Goal: Transaction & Acquisition: Purchase product/service

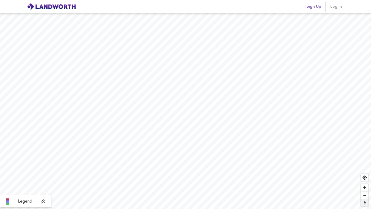
click at [365, 201] on span "Reset bearing to north" at bounding box center [364, 203] width 7 height 7
click at [364, 203] on span "Reset bearing to north" at bounding box center [364, 203] width 7 height 7
click at [27, 199] on span "Legend" at bounding box center [25, 202] width 14 height 6
click at [46, 162] on div "Average Price landworth" at bounding box center [26, 165] width 48 height 8
click at [49, 199] on div "Legend" at bounding box center [26, 202] width 48 height 6
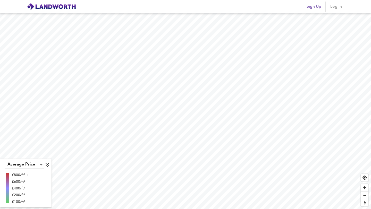
click at [47, 164] on icon at bounding box center [47, 164] width 5 height 5
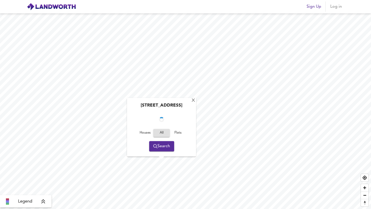
click at [166, 154] on div "Glenfinlas Way, SE5 0PW Houses All Flats Search" at bounding box center [161, 127] width 69 height 59
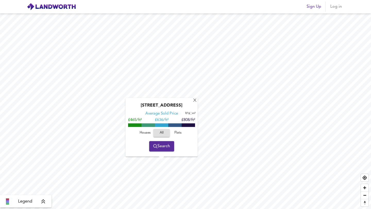
click at [189, 113] on input "checkbox" at bounding box center [190, 113] width 8 height 3
click at [189, 113] on input "checkbox" at bounding box center [191, 113] width 8 height 3
click at [189, 113] on input "checkbox" at bounding box center [190, 113] width 8 height 3
click at [190, 113] on input "checkbox" at bounding box center [191, 113] width 8 height 3
checkbox input "false"
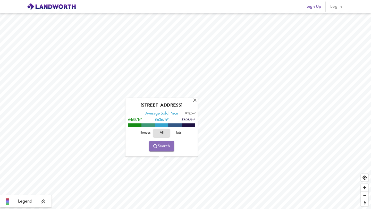
click at [159, 147] on span "Search" at bounding box center [161, 146] width 17 height 7
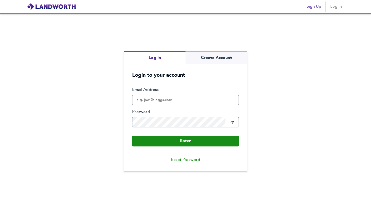
click at [163, 49] on div "Log In Create Account Login to your account Enter Email Address Password Passwo…" at bounding box center [185, 111] width 371 height 196
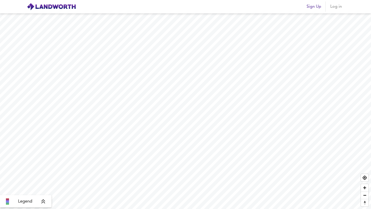
click at [44, 202] on icon at bounding box center [43, 201] width 5 height 5
click at [47, 164] on icon at bounding box center [47, 164] width 5 height 5
click at [308, 6] on span "Sign Up" at bounding box center [314, 6] width 15 height 7
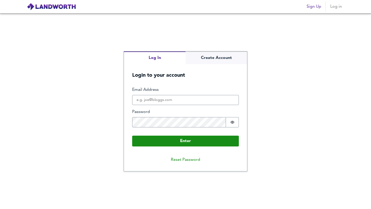
drag, startPoint x: 166, startPoint y: 92, endPoint x: 166, endPoint y: 95, distance: 3.4
click at [166, 94] on div "Email Address" at bounding box center [185, 96] width 107 height 18
click at [166, 99] on input "Email Address" at bounding box center [185, 100] width 107 height 10
type input "arthurwilson789@gmail.com"
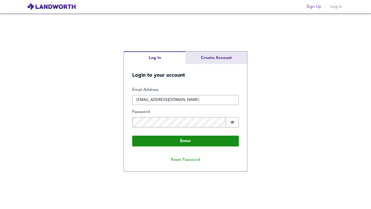
click at [213, 57] on div "Log In Create Account Login to your account Enter Email Address arthurwilson789…" at bounding box center [185, 112] width 123 height 120
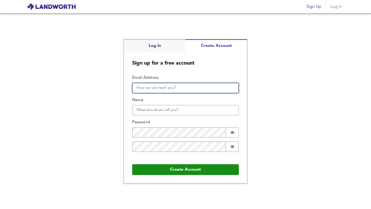
click at [162, 89] on input "Email Address" at bounding box center [185, 88] width 107 height 10
type input "arthurwilson789@gmail.com"
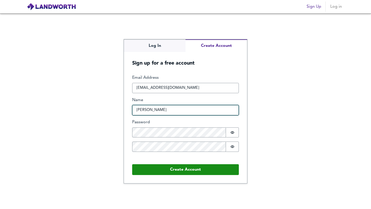
click at [161, 111] on input "Arthur JN Wilson" at bounding box center [185, 110] width 107 height 10
click at [155, 111] on input "Arthur JN Wilson" at bounding box center [185, 110] width 107 height 10
type input "Arthur Wilson"
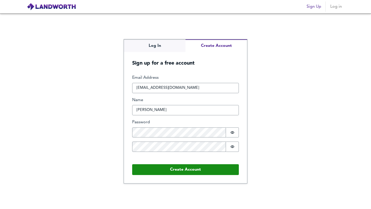
click at [154, 139] on div "Email Address arthurwilson789@gmail.com Name Arthur Wilson Password Password is…" at bounding box center [185, 117] width 107 height 85
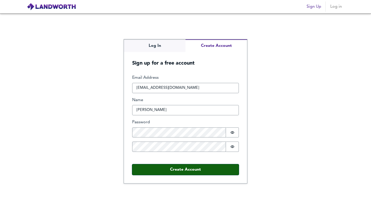
click at [200, 165] on button "Create Account" at bounding box center [185, 169] width 107 height 11
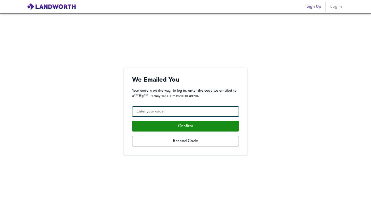
click at [149, 112] on input "Confirmation Code" at bounding box center [185, 112] width 107 height 10
type input "586870"
click at [132, 121] on button "Confirm" at bounding box center [185, 126] width 107 height 11
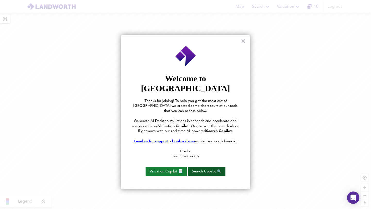
click at [200, 167] on button "Search Copilot 🔍" at bounding box center [207, 171] width 38 height 9
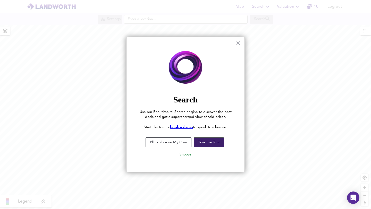
click at [212, 145] on button "Take the Tour" at bounding box center [209, 143] width 30 height 10
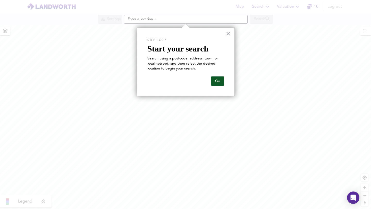
click at [216, 80] on button "Go" at bounding box center [217, 81] width 13 height 9
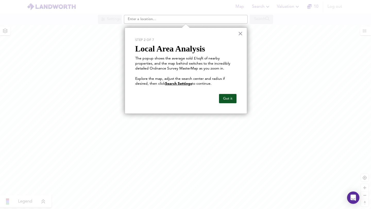
click at [227, 98] on button "Got it" at bounding box center [228, 98] width 18 height 9
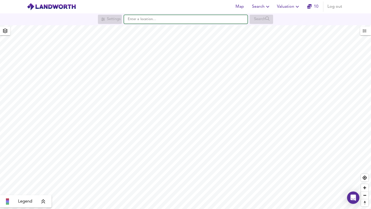
click at [155, 20] on input "text" at bounding box center [186, 19] width 124 height 9
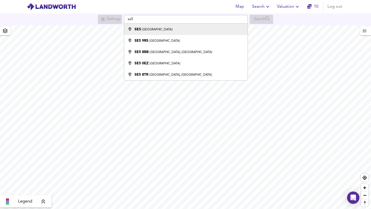
click at [155, 29] on div "SE5 [GEOGRAPHIC_DATA]" at bounding box center [185, 29] width 118 height 5
type input "[GEOGRAPHIC_DATA] SE5"
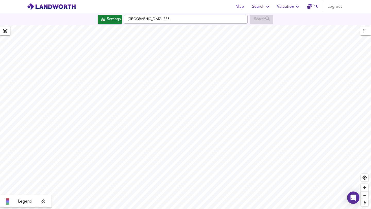
checkbox input "false"
checkbox input "true"
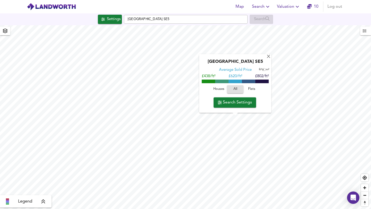
type input "356"
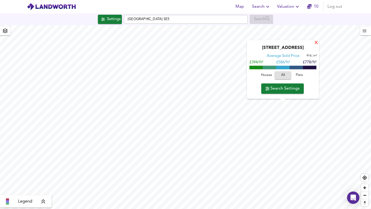
click at [316, 43] on div "X" at bounding box center [316, 43] width 4 height 5
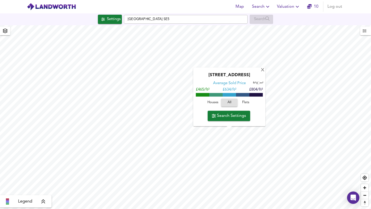
click at [229, 116] on span "Search Settings" at bounding box center [229, 115] width 34 height 7
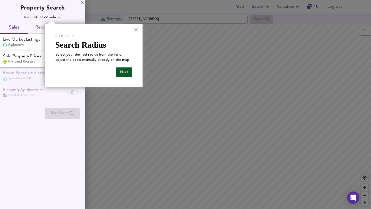
click at [126, 72] on button "Next" at bounding box center [124, 72] width 16 height 9
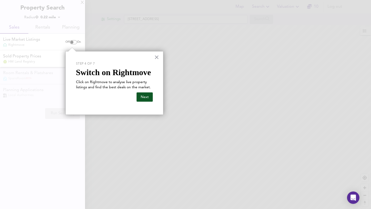
click at [147, 98] on button "Next" at bounding box center [145, 97] width 16 height 9
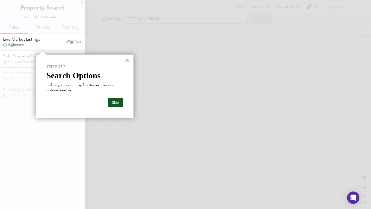
click at [120, 103] on button "Skip" at bounding box center [115, 102] width 15 height 9
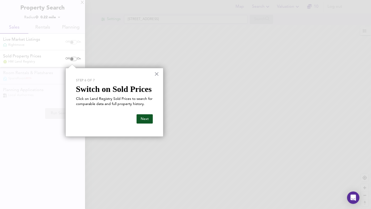
click at [148, 122] on button "Next" at bounding box center [145, 118] width 16 height 9
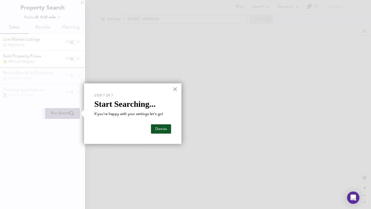
click at [158, 128] on button "Dismiss" at bounding box center [161, 129] width 20 height 9
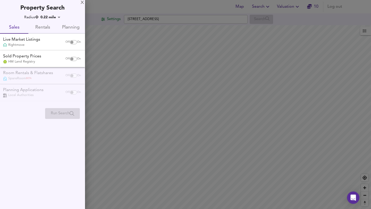
click at [72, 58] on input "checkbox" at bounding box center [72, 59] width 12 height 4
checkbox input "true"
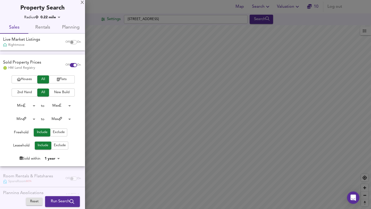
click at [72, 40] on input "checkbox" at bounding box center [72, 42] width 12 height 4
checkbox input "true"
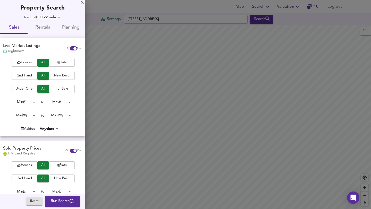
click at [26, 122] on div "Houses All Flats 2nd Hand All New Build Under Offer All For Sale Min 0 to Max 2…" at bounding box center [42, 98] width 85 height 78
click at [28, 113] on body "Map Search Valuation 10 Log out Settings [GEOGRAPHIC_DATA] Search Legend UK Ave…" at bounding box center [185, 104] width 371 height 209
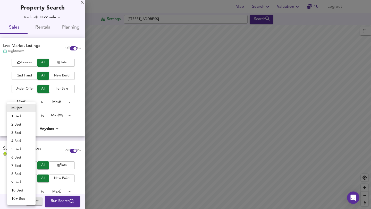
click at [26, 127] on li "2 Bed" at bounding box center [21, 125] width 28 height 8
type input "2"
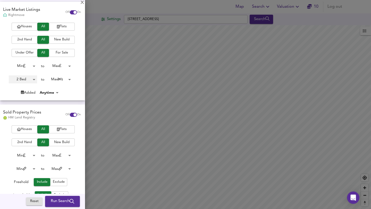
scroll to position [39, 0]
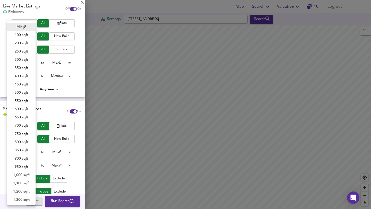
click at [29, 164] on body "Map Search Valuation 10 Log out Settings [GEOGRAPHIC_DATA] Search Legend UK Ave…" at bounding box center [185, 104] width 371 height 209
click at [0, 193] on div at bounding box center [185, 104] width 371 height 209
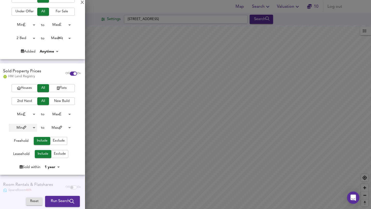
scroll to position [78, 0]
click at [50, 167] on body "Map Search Valuation 10 Log out Settings [GEOGRAPHIC_DATA] Search Legend UK Ave…" at bounding box center [185, 104] width 371 height 209
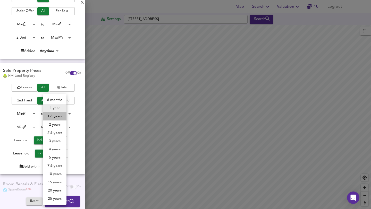
click at [57, 116] on li "1½ years" at bounding box center [54, 116] width 23 height 8
type input "18"
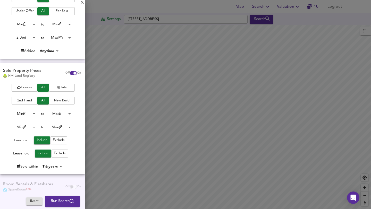
click at [62, 201] on span "Run Search" at bounding box center [62, 202] width 23 height 7
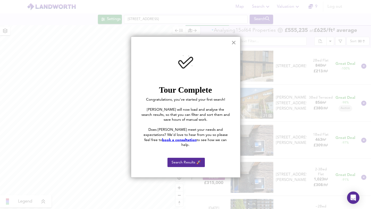
click at [234, 43] on button "×" at bounding box center [234, 42] width 5 height 8
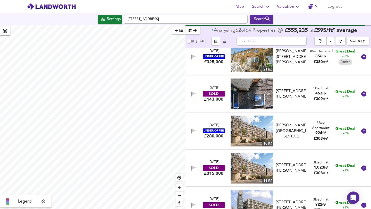
scroll to position [57, 0]
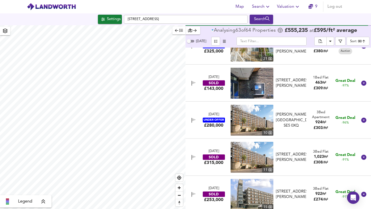
click at [361, 119] on icon at bounding box center [363, 120] width 5 height 5
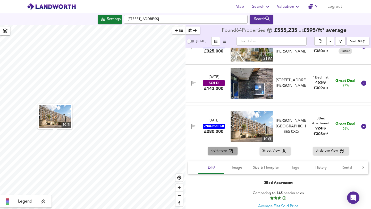
click at [225, 151] on span "Rightmove" at bounding box center [220, 151] width 18 height 6
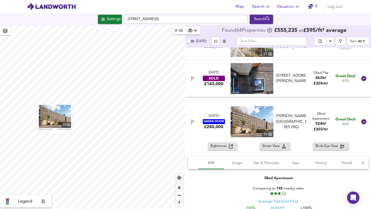
scroll to position [62, 0]
click at [202, 147] on div "Rightmove Street View Birds-Eye View" at bounding box center [279, 146] width 186 height 8
click at [350, 161] on span "Rental" at bounding box center [347, 163] width 20 height 6
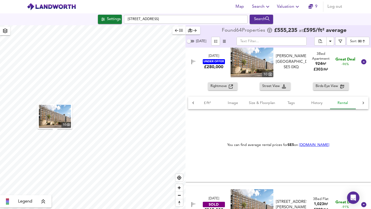
scroll to position [129, 0]
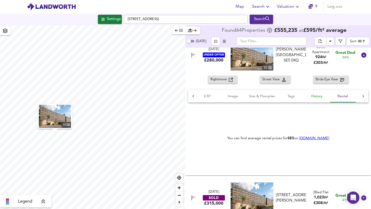
click at [315, 97] on span "History" at bounding box center [317, 96] width 20 height 6
click at [291, 101] on button "Tags" at bounding box center [291, 96] width 26 height 12
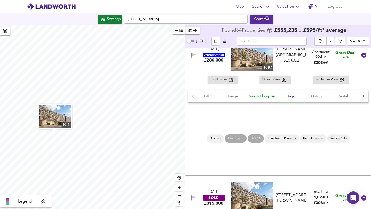
click at [261, 95] on span "Size & Floorplan" at bounding box center [262, 96] width 26 height 6
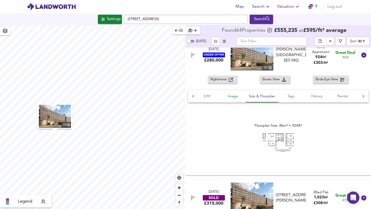
click at [233, 98] on span "Image" at bounding box center [233, 96] width 20 height 6
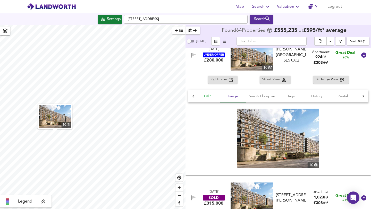
click at [205, 99] on span "£/ft²" at bounding box center [207, 96] width 20 height 6
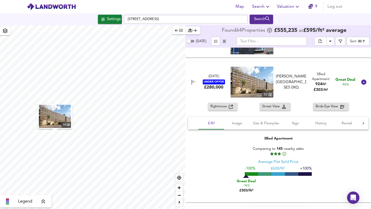
scroll to position [101, 0]
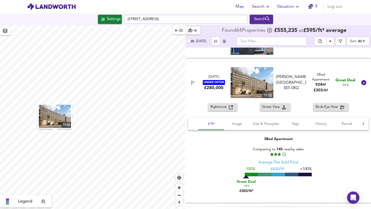
click at [200, 149] on div "3 Bed Apartment Comparing to 145 nearby sales Average Flat Sold Price -100% £ 6…" at bounding box center [278, 165] width 180 height 71
click at [199, 93] on div "[DATE] UNDER OFFER £280,000 [STREET_ADDRESS][GEOGRAPHIC_DATA][PERSON_NAME][PERS…" at bounding box center [272, 82] width 171 height 31
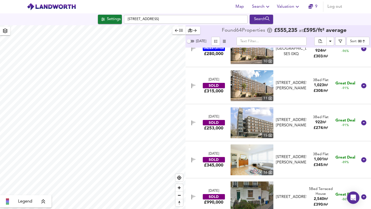
scroll to position [129, 0]
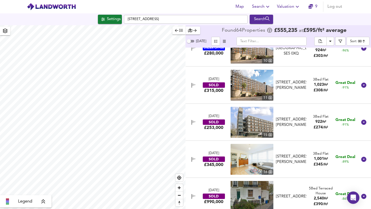
click at [243, 130] on img at bounding box center [252, 122] width 43 height 31
click at [207, 136] on div "[DATE] SOLD £253,000 15 [STREET_ADDRESS][PERSON_NAME][GEOGRAPHIC_DATA][STREET_A…" at bounding box center [272, 122] width 171 height 31
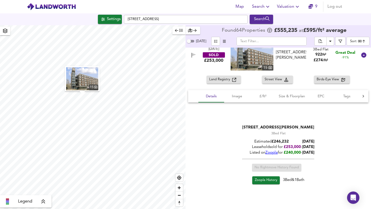
scroll to position [204, 0]
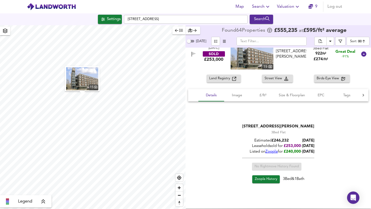
click at [269, 151] on span "Zoopla" at bounding box center [272, 152] width 12 height 4
click at [207, 95] on span "Details" at bounding box center [212, 95] width 20 height 6
click at [201, 76] on div "Land Registry Street View Birds-Eye View" at bounding box center [279, 79] width 186 height 8
click at [365, 55] on div at bounding box center [364, 54] width 12 height 12
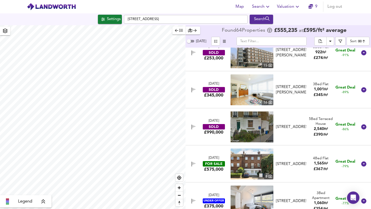
scroll to position [196, 0]
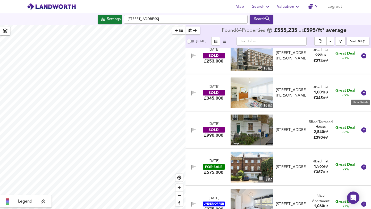
click at [361, 92] on icon at bounding box center [363, 92] width 5 height 5
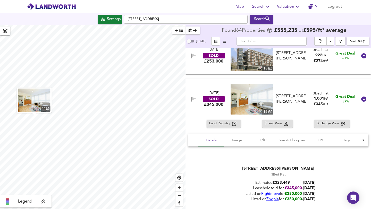
click at [361, 93] on div at bounding box center [364, 99] width 12 height 12
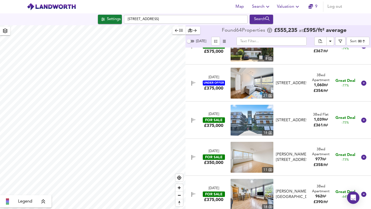
scroll to position [318, 0]
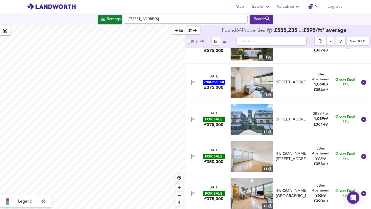
click at [359, 86] on div at bounding box center [364, 82] width 12 height 12
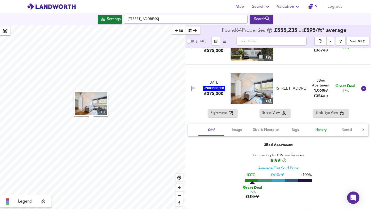
click at [314, 129] on span "History" at bounding box center [321, 130] width 20 height 6
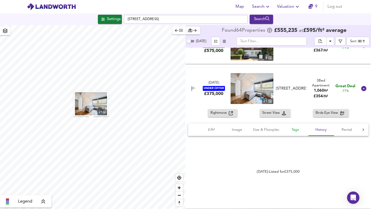
click at [294, 130] on span "Tags" at bounding box center [296, 130] width 20 height 6
click at [361, 130] on icon at bounding box center [363, 129] width 5 height 5
click at [194, 129] on icon at bounding box center [193, 129] width 5 height 5
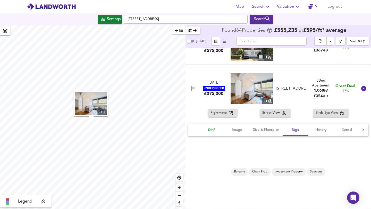
click at [208, 131] on span "£/ft²" at bounding box center [212, 130] width 20 height 6
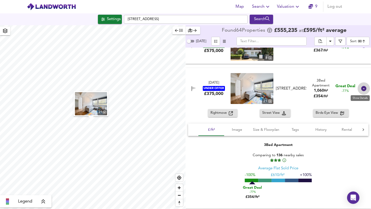
click at [362, 88] on icon at bounding box center [363, 88] width 5 height 5
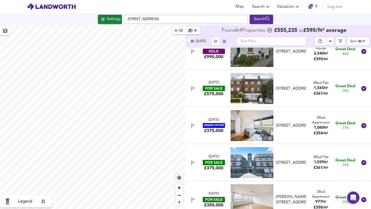
scroll to position [191, 0]
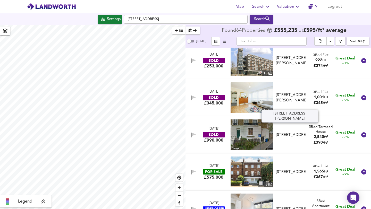
click at [300, 104] on div "[STREET_ADDRESS][PERSON_NAME]" at bounding box center [291, 98] width 30 height 11
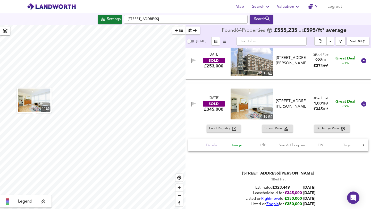
click at [239, 146] on span "Image" at bounding box center [237, 145] width 20 height 6
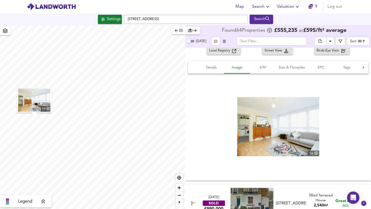
scroll to position [269, 0]
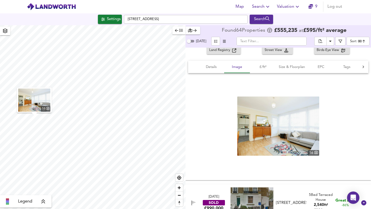
click at [294, 75] on div "16" at bounding box center [278, 126] width 180 height 106
click at [295, 63] on button "Size & Floorplan" at bounding box center [292, 67] width 32 height 12
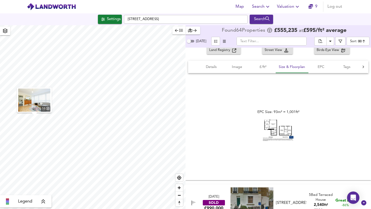
click at [273, 129] on img at bounding box center [278, 130] width 31 height 21
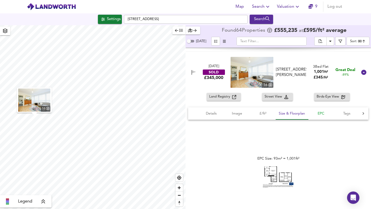
scroll to position [222, 0]
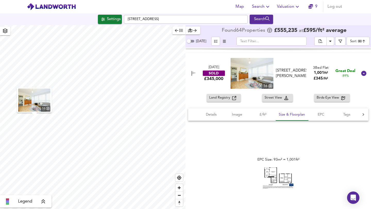
click at [361, 74] on icon at bounding box center [363, 73] width 5 height 5
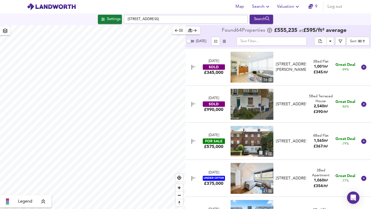
click at [204, 93] on div "[DATE] SOLD £990,000 [STREET_ADDRESS][GEOGRAPHIC_DATA][STREET_ADDRESS] 2,540 ft…" at bounding box center [272, 104] width 171 height 31
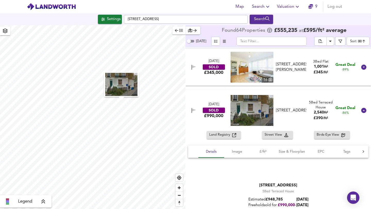
click at [204, 93] on div "[DATE] SOLD £990,000 [STREET_ADDRESS][GEOGRAPHIC_DATA][STREET_ADDRESS] 2,540 ft…" at bounding box center [279, 110] width 186 height 41
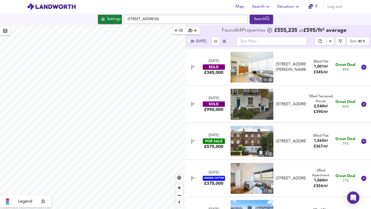
click at [209, 82] on div "[DATE] SOLD £345,000 16 [STREET_ADDRESS][PERSON_NAME][GEOGRAPHIC_DATA][STREET_A…" at bounding box center [272, 67] width 171 height 31
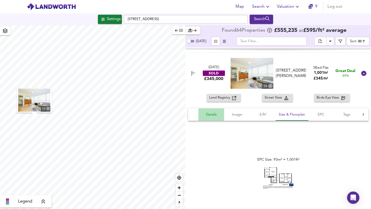
click at [217, 110] on button "Details" at bounding box center [212, 115] width 26 height 12
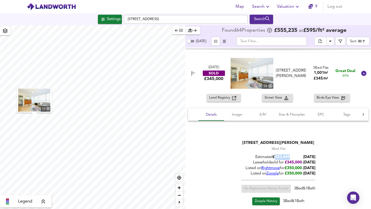
drag, startPoint x: 288, startPoint y: 156, endPoint x: 304, endPoint y: 156, distance: 15.7
click at [304, 156] on div "Estimated £ 323,449 [DATE]" at bounding box center [279, 157] width 74 height 5
click at [274, 168] on span "Rightmove" at bounding box center [270, 169] width 19 height 4
click at [363, 72] on icon at bounding box center [363, 73] width 5 height 5
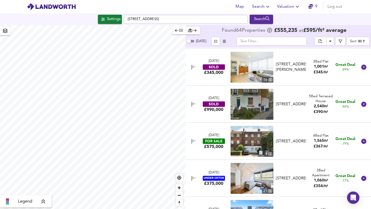
click at [257, 74] on img at bounding box center [252, 67] width 43 height 31
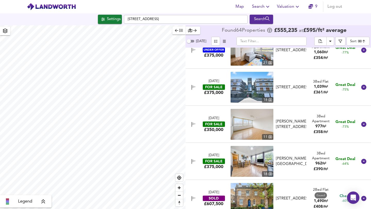
scroll to position [350, 0]
click at [218, 103] on div "[DATE] FOR SALE £375,000 [STREET_ADDRESS][GEOGRAPHIC_DATA] 3 Bed Flat 1,039 ft²…" at bounding box center [279, 87] width 186 height 37
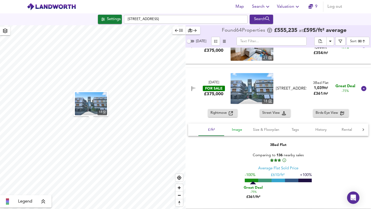
scroll to position [353, 0]
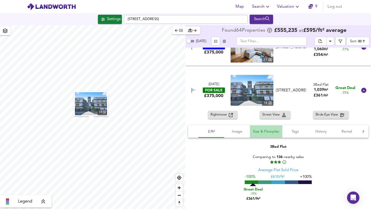
click at [259, 129] on span "Size & Floorplan" at bounding box center [266, 132] width 26 height 6
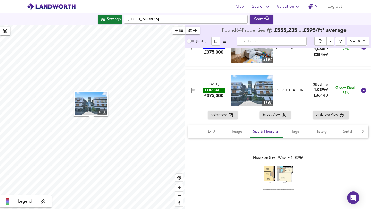
click at [262, 163] on div "Floorplan Size: 97m² = 1,039ft²" at bounding box center [278, 173] width 51 height 37
click at [361, 89] on icon at bounding box center [363, 90] width 5 height 5
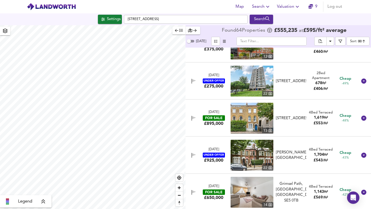
scroll to position [542, 0]
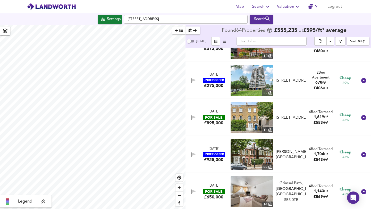
click at [361, 89] on div "[DATE] UNDER OFFER £275,000 [STREET_ADDRESS] 2 Bed Apartment 678 ft² £ 406 / ft…" at bounding box center [279, 80] width 186 height 37
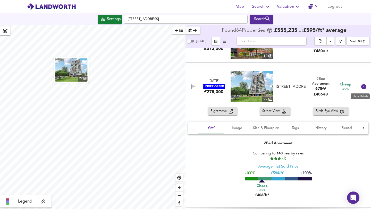
click at [361, 89] on icon at bounding box center [363, 86] width 5 height 5
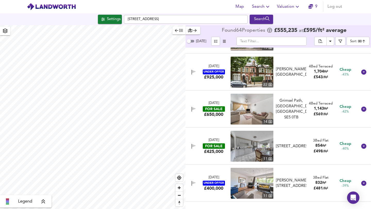
scroll to position [630, 0]
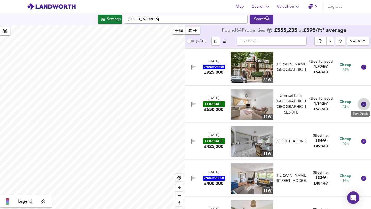
click at [363, 102] on icon at bounding box center [364, 104] width 6 height 6
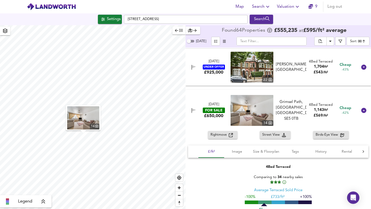
click at [363, 102] on div "[DATE] FOR SALE £650,000 [STREET_ADDRESS] [GEOGRAPHIC_DATA] 0TB 4 Bed Terraced …" at bounding box center [279, 110] width 186 height 41
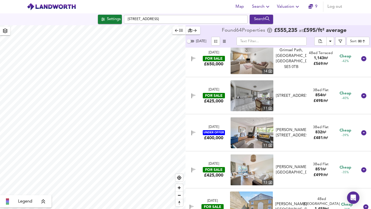
scroll to position [678, 0]
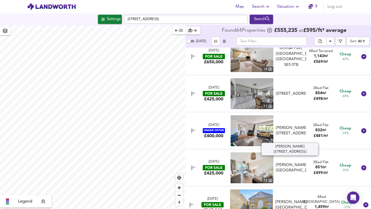
click at [294, 131] on div "[PERSON_NAME][STREET_ADDRESS]" at bounding box center [291, 131] width 30 height 11
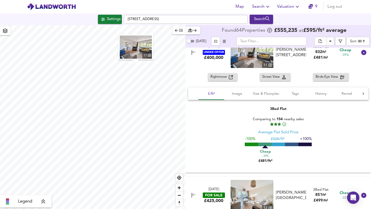
scroll to position [764, 0]
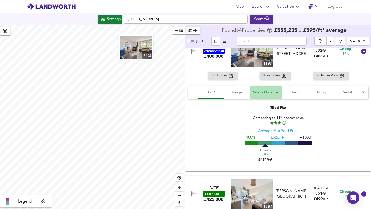
click at [267, 92] on span "Size & Floorplan" at bounding box center [266, 92] width 26 height 6
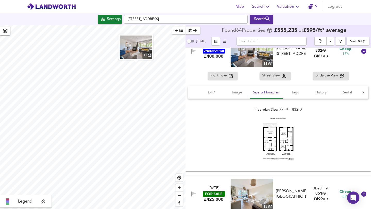
click at [270, 145] on img at bounding box center [278, 139] width 31 height 43
click at [225, 75] on span "Rightmove" at bounding box center [220, 76] width 18 height 6
click at [217, 89] on button "£/ft²" at bounding box center [212, 92] width 26 height 12
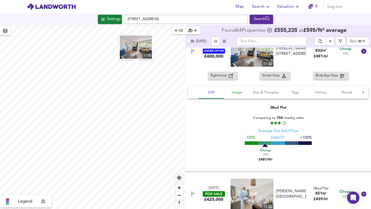
click at [229, 92] on span "Image" at bounding box center [237, 92] width 20 height 6
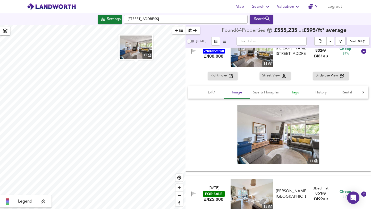
click at [292, 92] on span "Tags" at bounding box center [296, 92] width 20 height 6
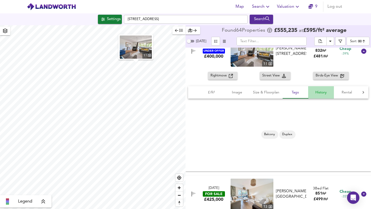
click at [317, 90] on span "History" at bounding box center [321, 92] width 20 height 6
click at [347, 89] on span "Rental" at bounding box center [347, 92] width 20 height 6
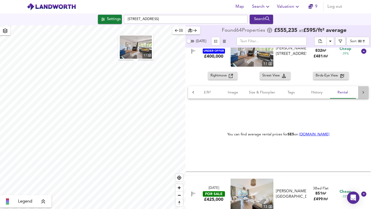
click at [361, 92] on icon at bounding box center [363, 92] width 5 height 5
click at [360, 92] on div "£/ft² Image Size & Floorplan Tags History Rental Agent" at bounding box center [278, 92] width 180 height 12
click at [347, 92] on span "Agent" at bounding box center [346, 92] width 20 height 6
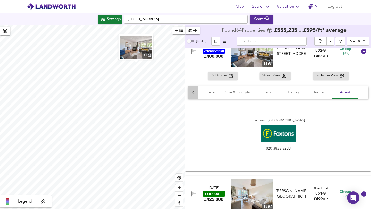
click at [190, 93] on div at bounding box center [193, 92] width 10 height 12
click at [190, 93] on div "£/ft² Image Size & Floorplan Tags History Rental Agent" at bounding box center [278, 92] width 180 height 12
click at [210, 97] on button "£/ft²" at bounding box center [212, 92] width 26 height 12
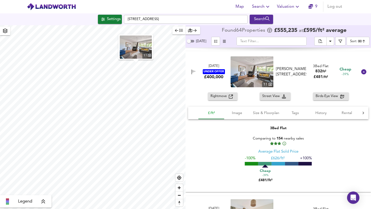
scroll to position [743, 0]
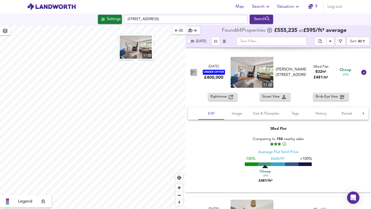
click at [194, 74] on icon "button" at bounding box center [194, 72] width 4 height 5
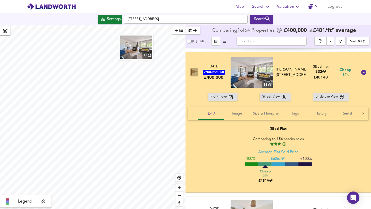
click at [194, 74] on icon "button" at bounding box center [194, 72] width 5 height 6
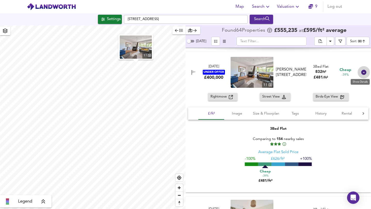
click at [364, 72] on icon at bounding box center [364, 72] width 6 height 6
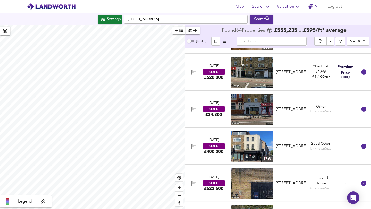
scroll to position [2214, 0]
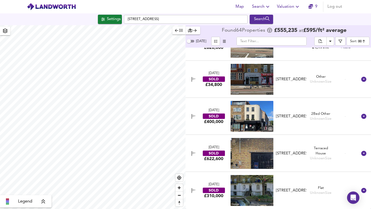
click at [361, 43] on body "Map Search Valuation 9 Log out Settings [GEOGRAPHIC_DATA] Search Legend Found 6…" at bounding box center [185, 104] width 371 height 209
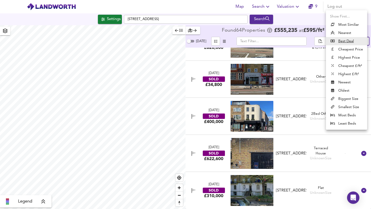
click at [349, 47] on li "Cheapest Price" at bounding box center [346, 49] width 41 height 8
type input "cheapest"
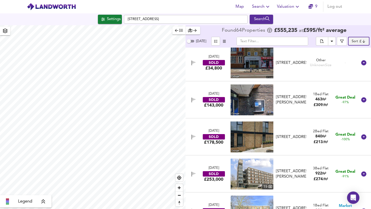
scroll to position [5, 0]
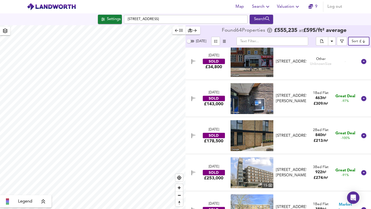
click at [278, 99] on div "[STREET_ADDRESS][PERSON_NAME]" at bounding box center [291, 98] width 30 height 11
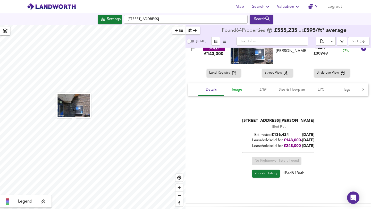
scroll to position [66, 0]
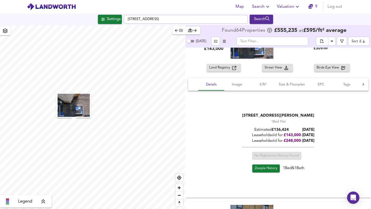
click at [293, 133] on div "Leasehold sold for £ 143,000 - [DATE]" at bounding box center [278, 135] width 72 height 5
click at [293, 143] on span "£ 248,000" at bounding box center [292, 141] width 17 height 4
click at [267, 136] on div "Leasehold sold for £ 143,000 - [DATE]" at bounding box center [278, 135] width 72 height 5
click at [214, 71] on button "Land Registry" at bounding box center [224, 68] width 34 height 8
click at [214, 84] on span "Details" at bounding box center [212, 84] width 20 height 6
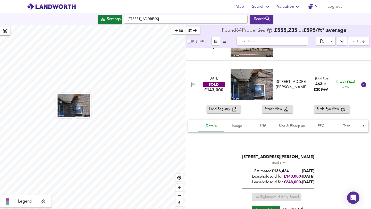
scroll to position [24, 0]
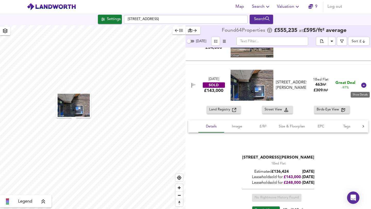
click at [361, 83] on icon at bounding box center [364, 85] width 6 height 6
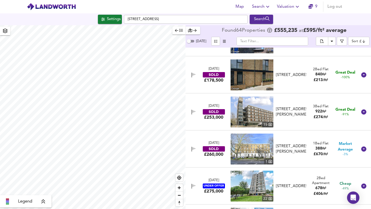
scroll to position [66, 0]
click at [296, 118] on div "[STREET_ADDRESS][PERSON_NAME]" at bounding box center [291, 111] width 30 height 11
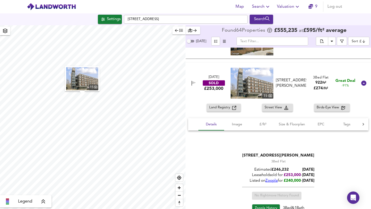
scroll to position [103, 0]
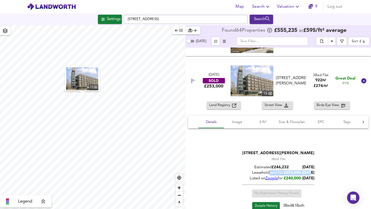
drag, startPoint x: 270, startPoint y: 173, endPoint x: 315, endPoint y: 175, distance: 44.9
click at [315, 175] on div "Leasehold sold for £ 253,000 - [DATE]" at bounding box center [278, 172] width 72 height 5
drag, startPoint x: 286, startPoint y: 169, endPoint x: 300, endPoint y: 169, distance: 13.7
click at [289, 169] on span "£ 246,232" at bounding box center [280, 168] width 17 height 4
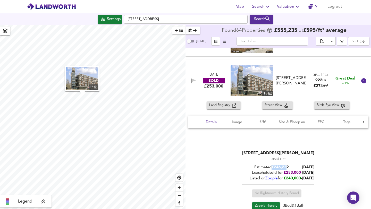
click at [289, 169] on span "£ 246,232" at bounding box center [280, 168] width 17 height 4
click at [270, 178] on span "Zoopla" at bounding box center [272, 179] width 12 height 4
click at [361, 79] on icon at bounding box center [363, 80] width 5 height 5
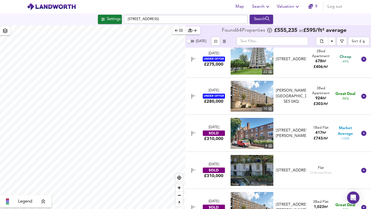
scroll to position [193, 0]
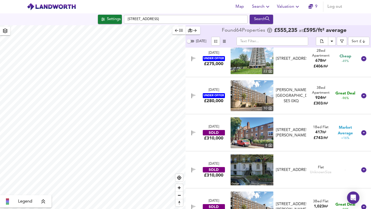
click at [295, 101] on div "[PERSON_NAME][GEOGRAPHIC_DATA], SE5 0XQ" at bounding box center [291, 96] width 30 height 17
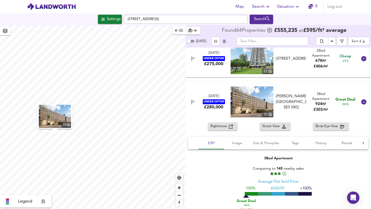
click at [292, 91] on div "[DATE] UNDER OFFER £280,000 [STREET_ADDRESS][GEOGRAPHIC_DATA][PERSON_NAME][PERS…" at bounding box center [272, 102] width 171 height 31
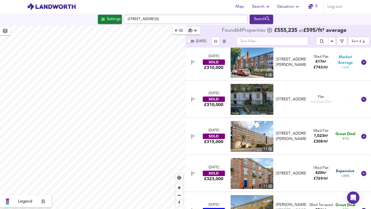
scroll to position [265, 0]
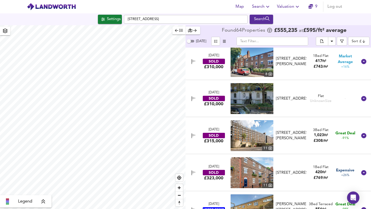
click at [361, 137] on icon at bounding box center [363, 135] width 5 height 5
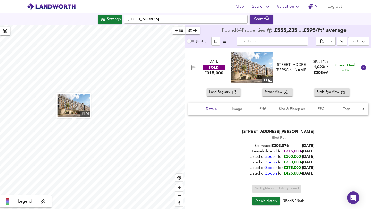
scroll to position [335, 0]
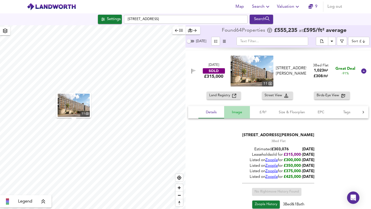
click at [232, 113] on span "Image" at bounding box center [237, 112] width 20 height 6
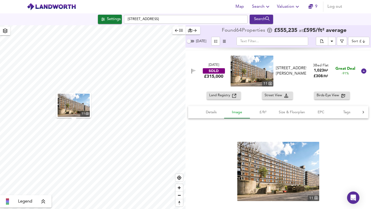
scroll to position [401, 0]
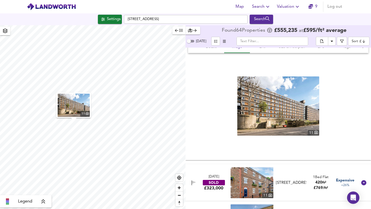
click at [308, 109] on img at bounding box center [278, 106] width 82 height 59
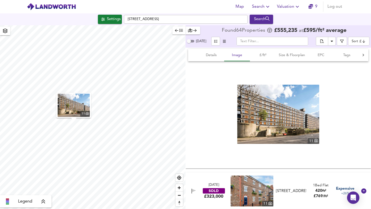
scroll to position [334, 0]
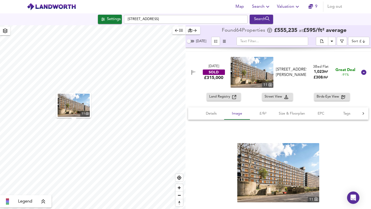
click at [361, 72] on icon at bounding box center [363, 72] width 5 height 5
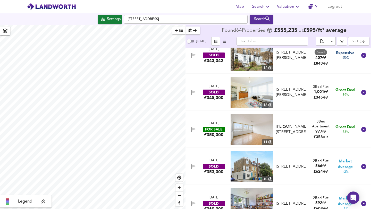
scroll to position [457, 0]
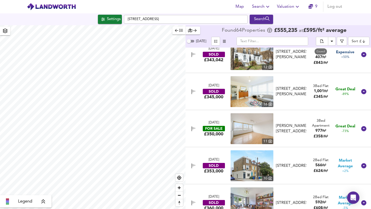
click at [351, 101] on div "[DATE] SOLD £345,000 16 [STREET_ADDRESS][PERSON_NAME][GEOGRAPHIC_DATA][STREET_A…" at bounding box center [272, 91] width 171 height 31
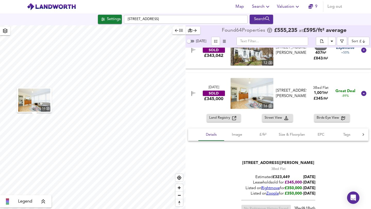
scroll to position [459, 0]
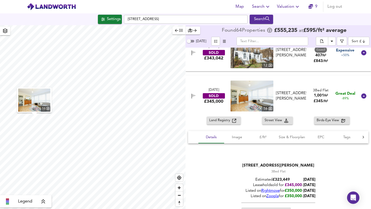
click at [364, 96] on icon at bounding box center [363, 96] width 5 height 5
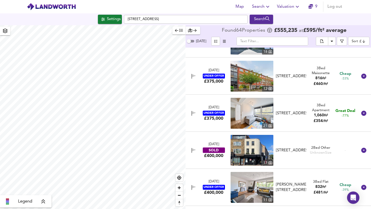
scroll to position [734, 0]
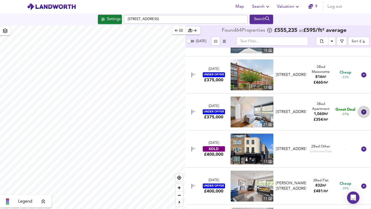
click at [361, 111] on icon at bounding box center [364, 112] width 6 height 6
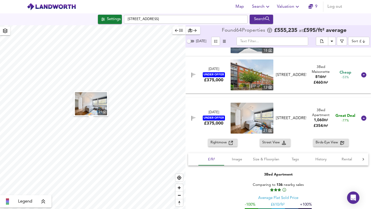
scroll to position [745, 0]
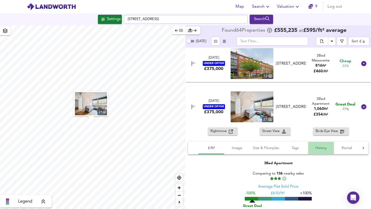
click at [333, 145] on button "History" at bounding box center [321, 148] width 26 height 12
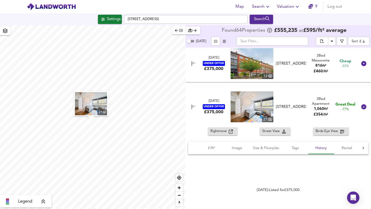
click at [209, 140] on div "Rightmove Street View Birds-Eye View £/ft² Image Size & Floorplan Tags History …" at bounding box center [279, 178] width 186 height 100
click at [209, 144] on button "£/ft²" at bounding box center [212, 148] width 26 height 12
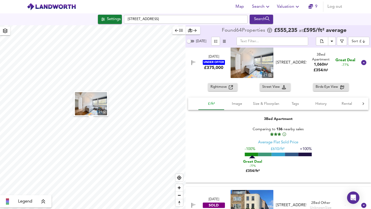
scroll to position [789, 0]
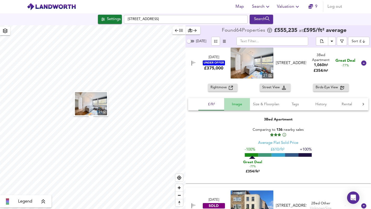
click at [237, 103] on span "Image" at bounding box center [237, 104] width 20 height 6
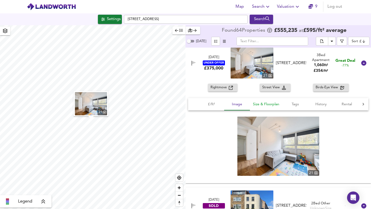
click at [267, 103] on span "Size & Floorplan" at bounding box center [266, 104] width 26 height 6
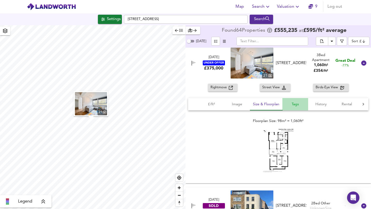
click at [304, 104] on span "Tags" at bounding box center [296, 104] width 20 height 6
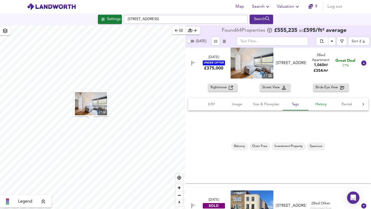
click at [324, 104] on span "History" at bounding box center [321, 104] width 20 height 6
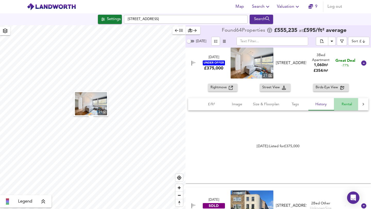
click at [344, 103] on span "Rental" at bounding box center [347, 104] width 20 height 6
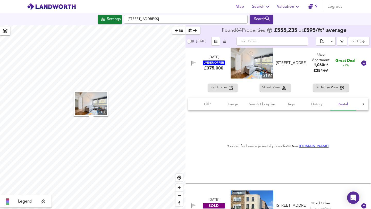
click at [364, 104] on div at bounding box center [363, 104] width 10 height 12
click at [363, 104] on div "£/ft² Image Size & Floorplan Tags History Rental Agent" at bounding box center [278, 104] width 180 height 12
click at [347, 110] on button "Agent" at bounding box center [346, 104] width 26 height 12
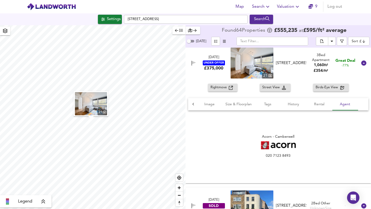
click at [361, 62] on icon at bounding box center [363, 63] width 5 height 5
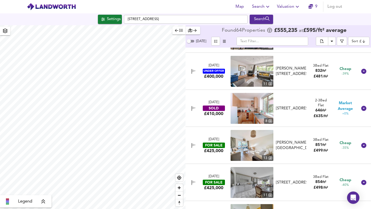
scroll to position [849, 0]
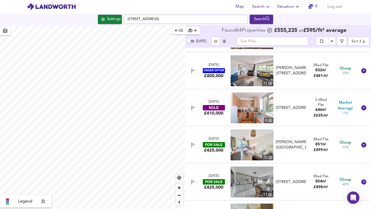
click at [341, 77] on div "[DATE] UNDER OFFER £400,000 [STREET_ADDRESS][PERSON_NAME][GEOGRAPHIC_DATA][PERS…" at bounding box center [272, 70] width 171 height 31
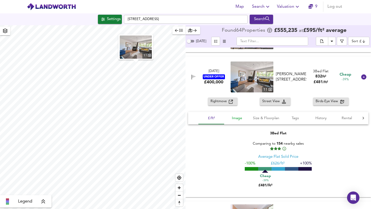
click at [236, 121] on span "Image" at bounding box center [237, 118] width 20 height 6
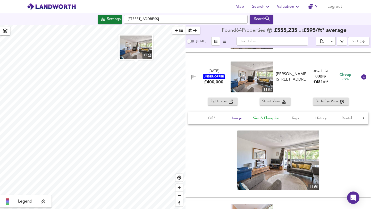
click at [261, 120] on span "Size & Floorplan" at bounding box center [266, 118] width 26 height 6
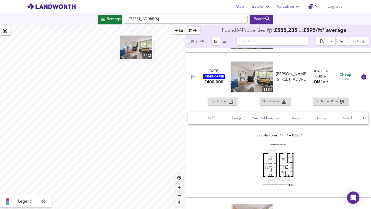
click at [358, 76] on div at bounding box center [364, 77] width 12 height 12
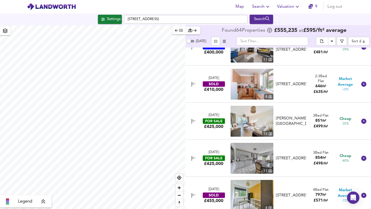
scroll to position [887, 0]
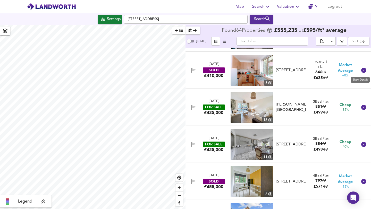
click at [364, 71] on icon at bounding box center [364, 70] width 6 height 6
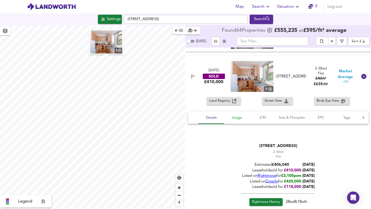
click at [226, 118] on button "Image" at bounding box center [237, 118] width 26 height 12
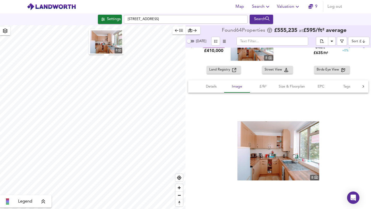
scroll to position [929, 0]
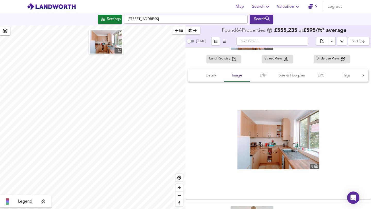
click at [293, 153] on img at bounding box center [278, 139] width 82 height 59
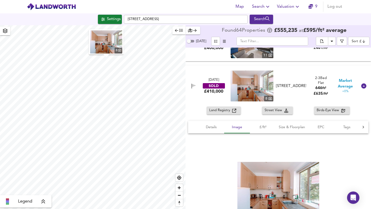
scroll to position [862, 0]
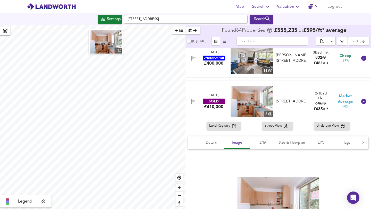
click at [361, 98] on icon at bounding box center [364, 101] width 6 height 6
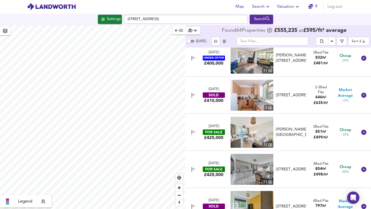
click at [352, 103] on div "Market Average +0%" at bounding box center [345, 95] width 24 height 15
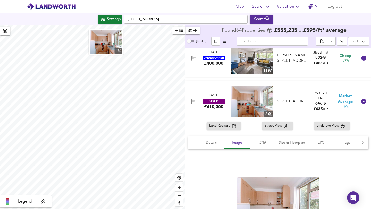
click at [328, 126] on span "Birds-Eye View" at bounding box center [329, 126] width 24 height 6
click at [364, 103] on icon at bounding box center [364, 101] width 6 height 6
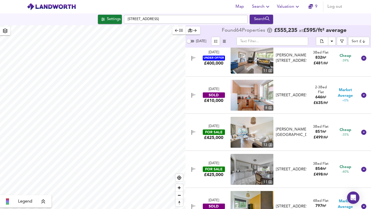
scroll to position [871, 0]
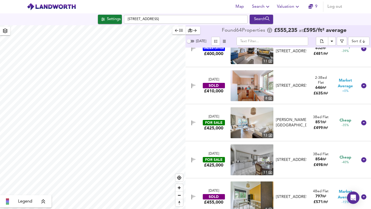
click at [358, 87] on div at bounding box center [364, 86] width 12 height 12
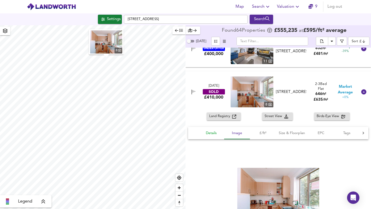
click at [214, 129] on button "Details" at bounding box center [212, 133] width 26 height 12
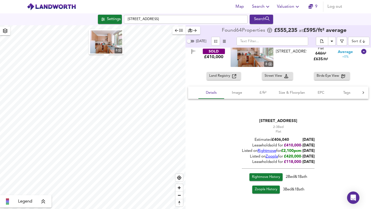
scroll to position [912, 0]
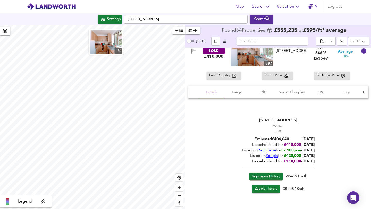
click at [264, 150] on span "Rightmove" at bounding box center [267, 151] width 19 height 4
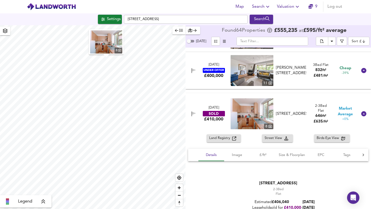
scroll to position [848, 0]
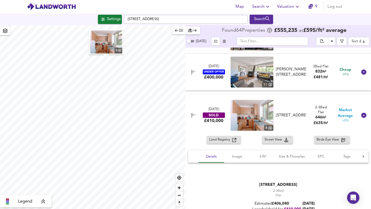
click at [365, 115] on div at bounding box center [364, 115] width 12 height 12
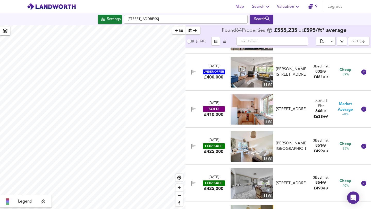
click at [365, 115] on div "[DATE] SOLD £410,000 8 [STREET_ADDRESS] [STREET_ADDRESS] 2-3 Bed Rightmove thin…" at bounding box center [279, 109] width 186 height 37
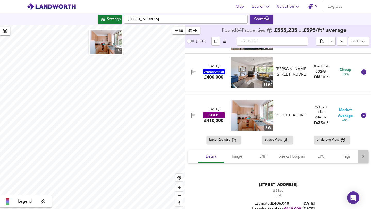
click at [361, 157] on icon at bounding box center [363, 156] width 5 height 5
click at [361, 157] on div "Details Image £/ft² Size & Floorplan EPC Tags Rental" at bounding box center [278, 157] width 180 height 12
click at [188, 156] on div at bounding box center [193, 157] width 10 height 12
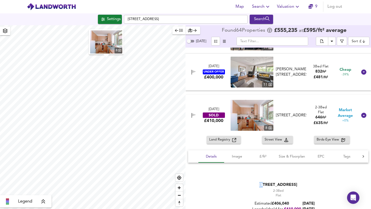
click at [363, 113] on icon at bounding box center [364, 115] width 6 height 6
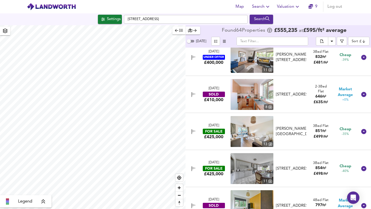
scroll to position [867, 0]
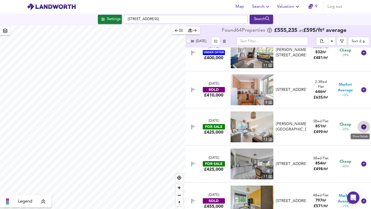
click at [363, 128] on icon at bounding box center [363, 127] width 5 height 5
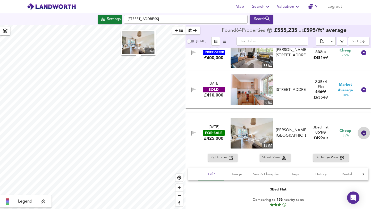
click at [363, 128] on div at bounding box center [364, 133] width 12 height 12
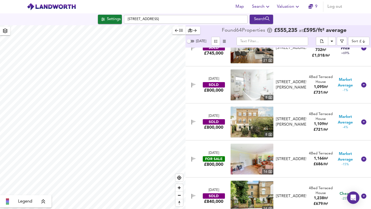
scroll to position [1877, 0]
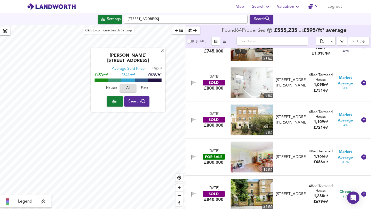
click at [116, 15] on button "Settings" at bounding box center [110, 19] width 24 height 9
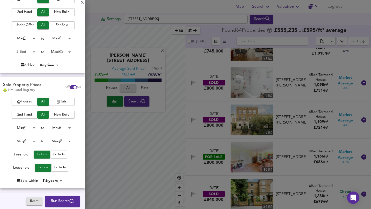
scroll to position [64, 0]
click at [30, 184] on div "Houses All Flats 2nd Hand All New Build Min 0 to Max 200000000 Min 0 to Max 100…" at bounding box center [42, 143] width 85 height 91
click at [46, 178] on body "Map Search Valuation 9 Log out Settings [GEOGRAPHIC_DATA] Search X [PERSON_NAME…" at bounding box center [185, 104] width 371 height 209
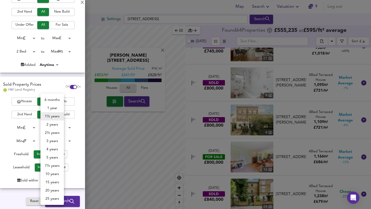
click at [52, 148] on li "4 years" at bounding box center [51, 149] width 23 height 8
type input "48"
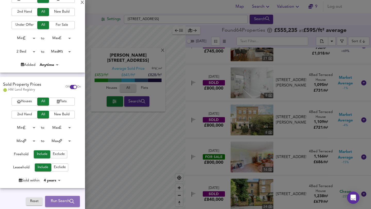
click at [70, 202] on icon "submit" at bounding box center [72, 202] width 5 height 5
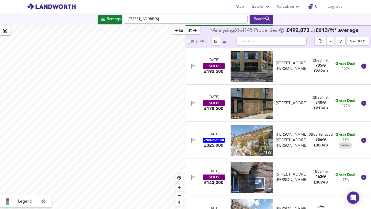
click at [355, 42] on body "Map Search Valuation 8 Log out Settings [GEOGRAPHIC_DATA] Search Legend Analysi…" at bounding box center [185, 104] width 371 height 209
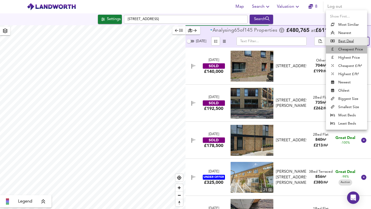
click at [354, 50] on li "Cheapest Price" at bounding box center [346, 49] width 41 height 8
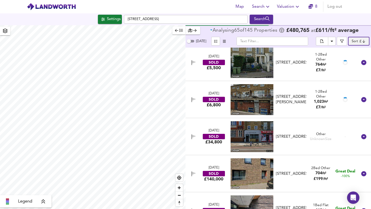
scroll to position [4, 0]
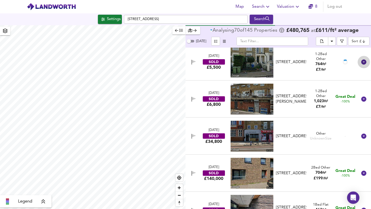
click at [361, 61] on icon at bounding box center [364, 62] width 6 height 6
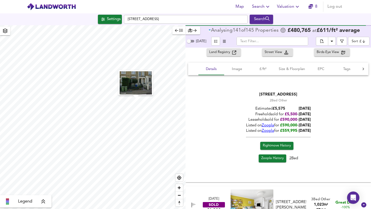
scroll to position [37, 0]
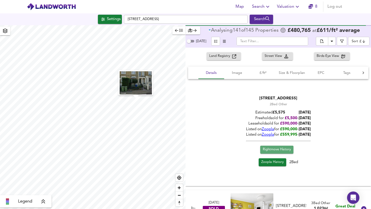
click at [281, 148] on span "Rightmove History" at bounding box center [277, 150] width 28 height 6
click at [241, 61] on div "Land Registry Street View Birds-Eye View Details Image £/ft² Size & Floorplan E…" at bounding box center [279, 119] width 186 height 134
click at [241, 71] on span "Image" at bounding box center [237, 73] width 20 height 6
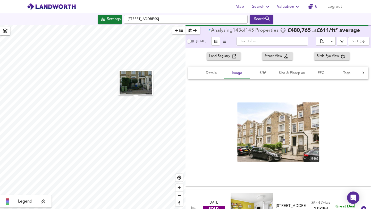
click at [259, 104] on img at bounding box center [278, 132] width 82 height 59
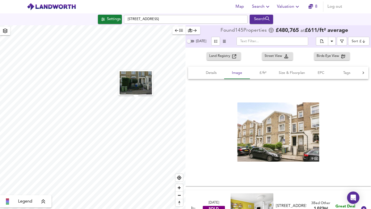
scroll to position [0, 0]
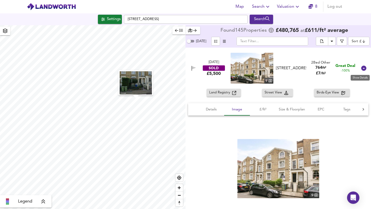
click at [361, 69] on icon at bounding box center [363, 68] width 5 height 5
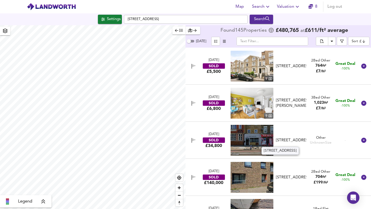
scroll to position [5, 0]
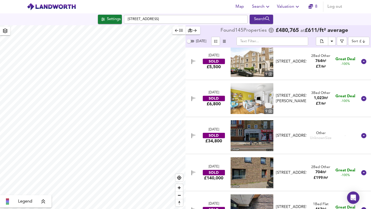
click at [254, 89] on img at bounding box center [252, 98] width 43 height 31
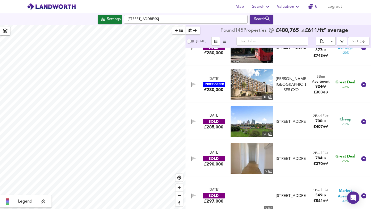
scroll to position [839, 0]
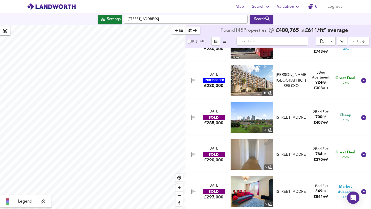
click at [298, 83] on div "[PERSON_NAME][GEOGRAPHIC_DATA], SE5 0XQ" at bounding box center [291, 80] width 30 height 17
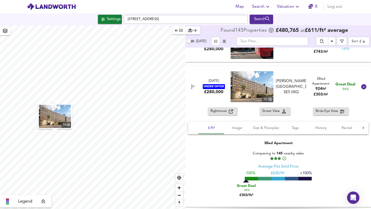
click at [304, 79] on div "[PERSON_NAME][GEOGRAPHIC_DATA], SE5 0XQ" at bounding box center [291, 87] width 30 height 17
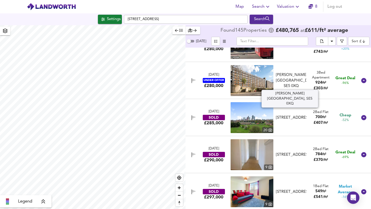
click at [279, 79] on div "[PERSON_NAME][GEOGRAPHIC_DATA], SE5 0XQ" at bounding box center [291, 80] width 30 height 17
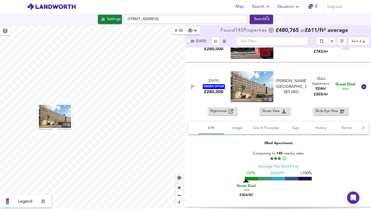
scroll to position [868, 0]
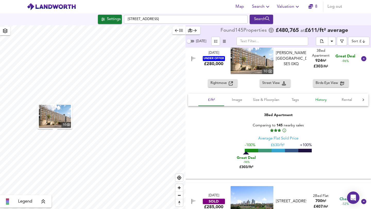
click at [320, 98] on span "History" at bounding box center [321, 100] width 20 height 6
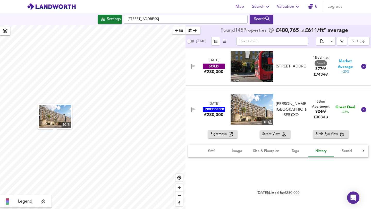
scroll to position [816, 0]
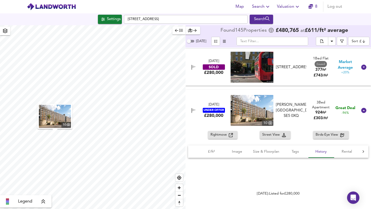
click at [347, 112] on div "Great Deal -96%" at bounding box center [346, 111] width 20 height 10
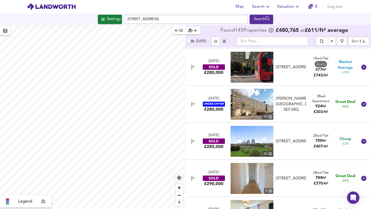
click at [303, 120] on div "[DATE] UNDER OFFER £280,000 [STREET_ADDRESS][GEOGRAPHIC_DATA][PERSON_NAME][PERS…" at bounding box center [272, 104] width 171 height 31
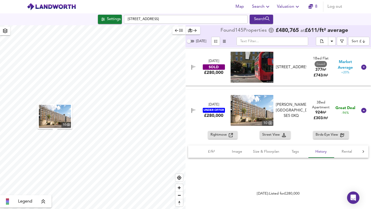
click at [303, 120] on div "[DATE] UNDER OFFER £280,000 [STREET_ADDRESS][GEOGRAPHIC_DATA][PERSON_NAME][PERS…" at bounding box center [272, 110] width 171 height 31
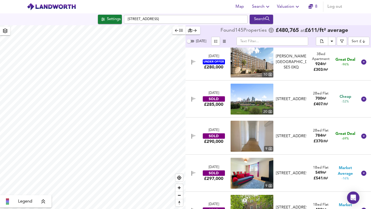
scroll to position [858, 0]
click at [287, 56] on div "[PERSON_NAME][GEOGRAPHIC_DATA], SE5 0XQ" at bounding box center [291, 62] width 30 height 17
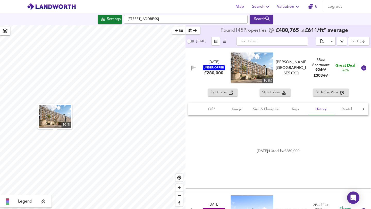
click at [363, 109] on icon at bounding box center [363, 109] width 5 height 5
click at [349, 111] on span "Agent" at bounding box center [346, 109] width 20 height 6
click at [298, 71] on div "[PERSON_NAME][GEOGRAPHIC_DATA], SE5 0XQ" at bounding box center [291, 68] width 30 height 17
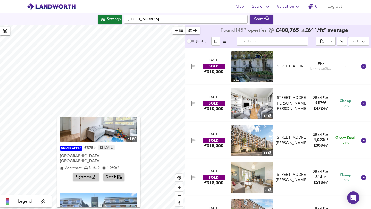
scroll to position [0, 0]
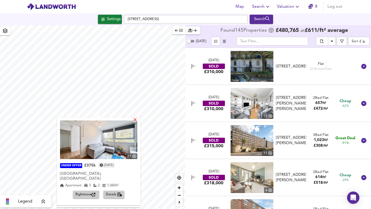
click at [133, 120] on div "X" at bounding box center [135, 120] width 4 height 5
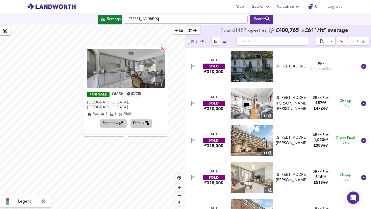
click at [160, 48] on div "X" at bounding box center [162, 49] width 4 height 5
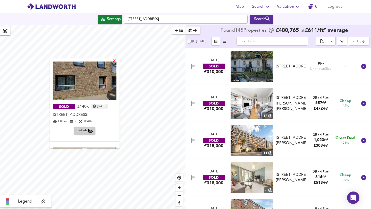
click at [117, 61] on div "X" at bounding box center [114, 61] width 4 height 5
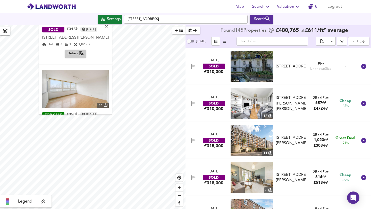
scroll to position [262, 0]
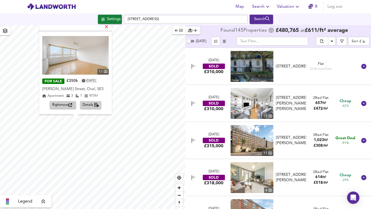
click at [109, 27] on div "X" at bounding box center [106, 27] width 4 height 5
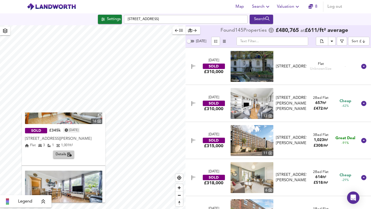
scroll to position [81, 0]
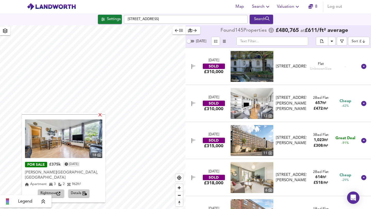
click at [102, 114] on div "X" at bounding box center [100, 115] width 4 height 5
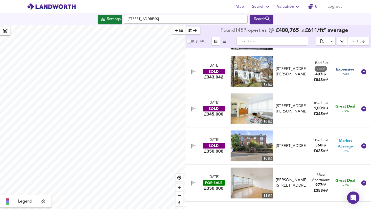
scroll to position [1443, 0]
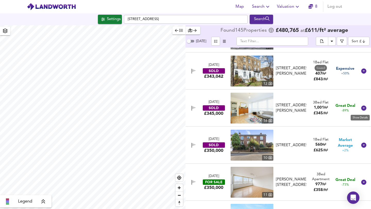
click at [361, 109] on icon at bounding box center [363, 108] width 5 height 5
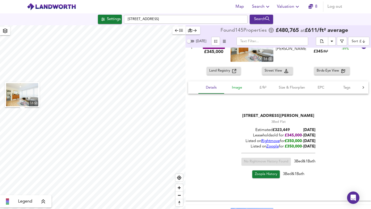
scroll to position [1507, 0]
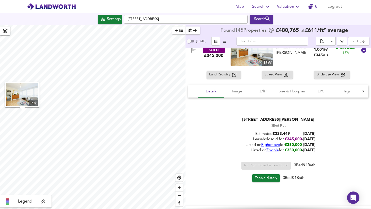
click at [361, 52] on icon at bounding box center [364, 50] width 6 height 6
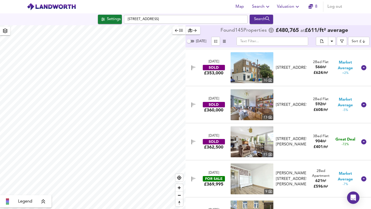
scroll to position [1595, 0]
click at [297, 146] on div "[STREET_ADDRESS][PERSON_NAME]" at bounding box center [291, 142] width 30 height 11
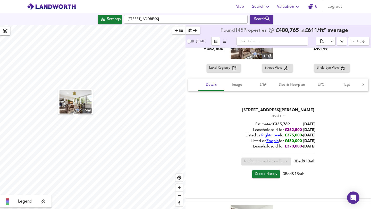
scroll to position [1696, 0]
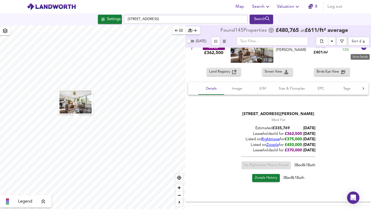
click at [361, 51] on icon at bounding box center [364, 47] width 6 height 6
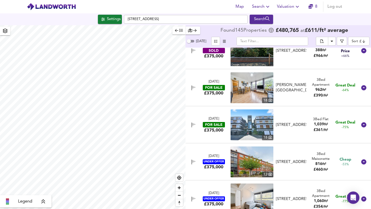
scroll to position [1837, 0]
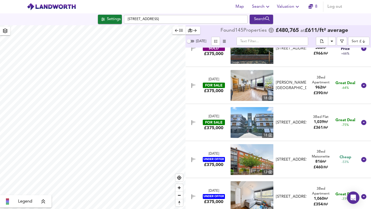
click at [339, 93] on div "[DATE] FOR SALE £375,000 [STREET_ADDRESS][GEOGRAPHIC_DATA][PERSON_NAME][PERSON_…" at bounding box center [272, 85] width 171 height 31
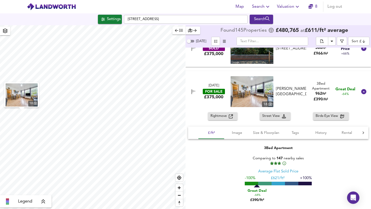
scroll to position [1873, 0]
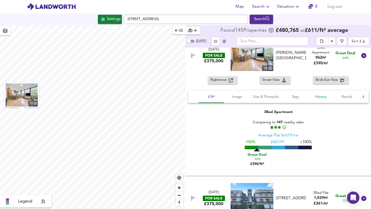
click at [328, 99] on span "History" at bounding box center [321, 97] width 20 height 6
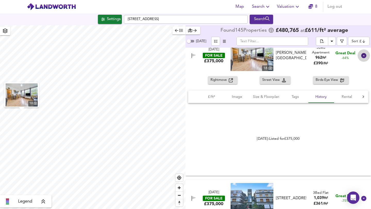
click at [364, 53] on icon at bounding box center [364, 56] width 6 height 6
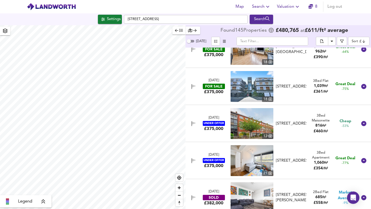
click at [314, 88] on span "1,039" at bounding box center [319, 86] width 10 height 4
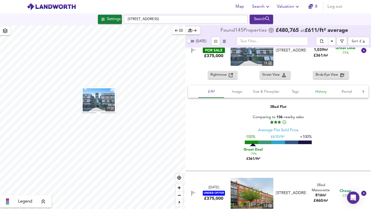
scroll to position [1915, 0]
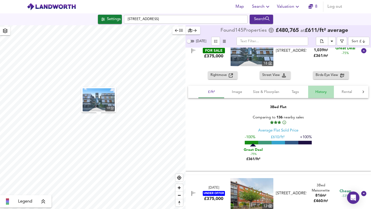
click at [321, 93] on span "History" at bounding box center [321, 92] width 20 height 6
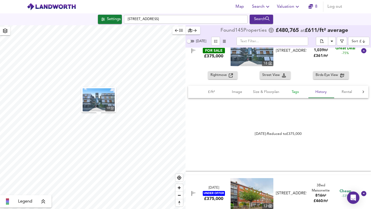
click at [292, 97] on button "Tags" at bounding box center [296, 92] width 26 height 12
click at [273, 97] on button "Size & Floorplan" at bounding box center [266, 92] width 32 height 12
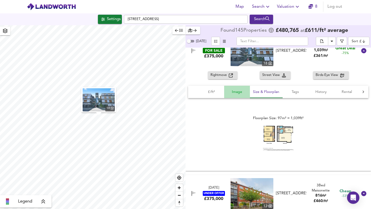
click at [231, 93] on span "Image" at bounding box center [237, 92] width 20 height 6
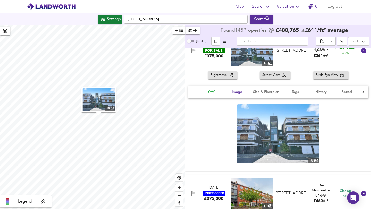
click at [217, 93] on span "£/ft²" at bounding box center [212, 92] width 20 height 6
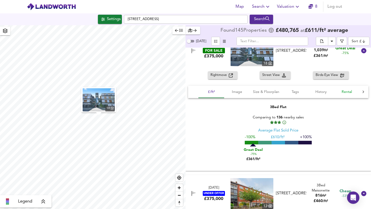
click at [352, 89] on span "Rental" at bounding box center [347, 92] width 20 height 6
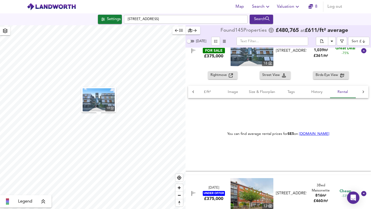
click at [361, 89] on div at bounding box center [363, 92] width 10 height 12
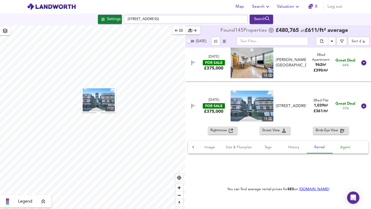
scroll to position [1860, 0]
click at [340, 74] on div "[DATE] FOR SALE £375,000 [STREET_ADDRESS][GEOGRAPHIC_DATA][PERSON_NAME][PERSON_…" at bounding box center [272, 62] width 171 height 31
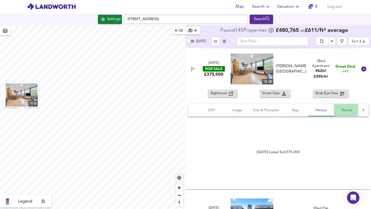
click at [348, 114] on button "Rental" at bounding box center [347, 110] width 26 height 12
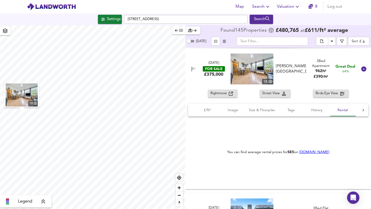
scroll to position [0, 4]
click at [368, 62] on div "[DATE] FOR SALE £375,000 [STREET_ADDRESS][GEOGRAPHIC_DATA][PERSON_NAME][PERSON_…" at bounding box center [279, 68] width 186 height 41
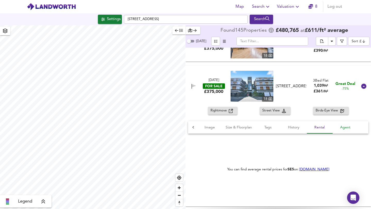
scroll to position [1880, 0]
click at [310, 170] on link "[DOMAIN_NAME]" at bounding box center [314, 169] width 30 height 4
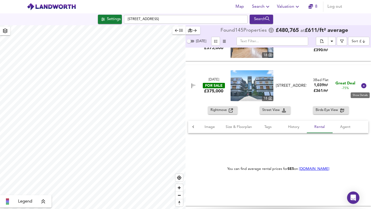
click at [361, 86] on icon at bounding box center [364, 86] width 6 height 6
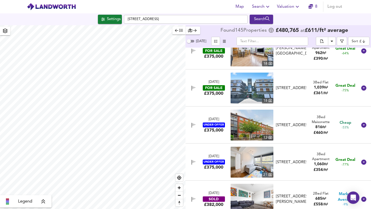
scroll to position [1871, 0]
click at [347, 90] on div "Great Deal -75%" at bounding box center [346, 89] width 20 height 10
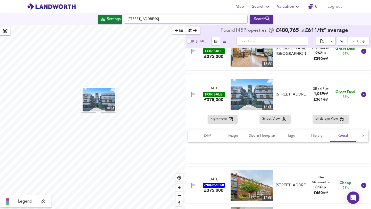
scroll to position [0, 4]
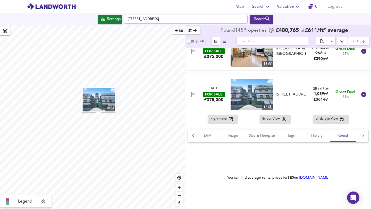
click at [346, 96] on span "-75%" at bounding box center [345, 97] width 7 height 4
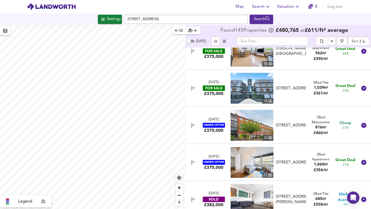
click at [353, 40] on body "Map Search Valuation 8 Log out Settings [GEOGRAPHIC_DATA] Search Legend Found 1…" at bounding box center [185, 104] width 371 height 209
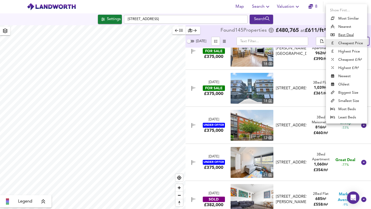
click at [357, 58] on li "Cheapest £/ft²" at bounding box center [346, 60] width 41 height 8
type input "lowppsf"
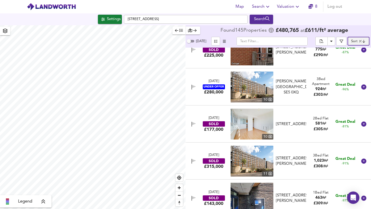
scroll to position [334, 0]
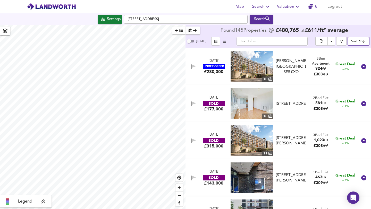
click at [316, 101] on span "581 ft²" at bounding box center [321, 103] width 11 height 5
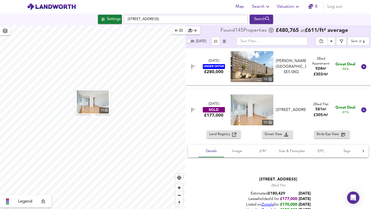
click at [256, 112] on img at bounding box center [252, 110] width 43 height 31
click at [361, 110] on icon at bounding box center [363, 110] width 5 height 5
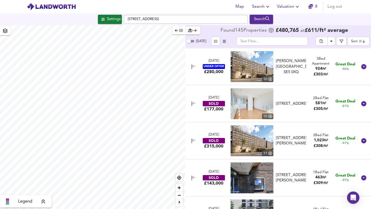
click at [360, 110] on div "[DATE] SOLD £177,000 [STREET_ADDRESS][GEOGRAPHIC_DATA][STREET_ADDRESS] 2 Bed Fl…" at bounding box center [279, 103] width 186 height 37
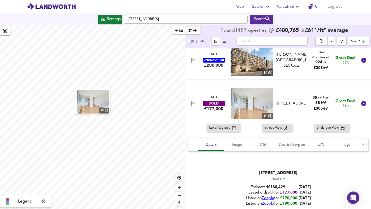
scroll to position [348, 0]
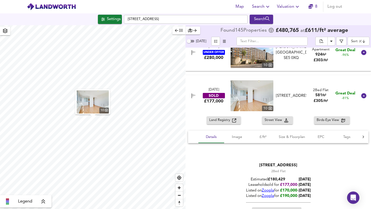
click at [363, 89] on div "[DATE] SOLD £177,000 [STREET_ADDRESS][GEOGRAPHIC_DATA][STREET_ADDRESS] 2 Bed Fl…" at bounding box center [279, 95] width 186 height 41
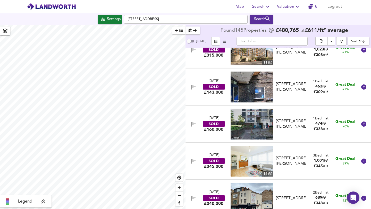
scroll to position [420, 0]
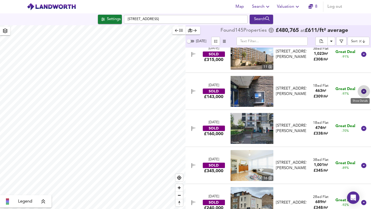
click at [362, 93] on icon at bounding box center [363, 91] width 5 height 5
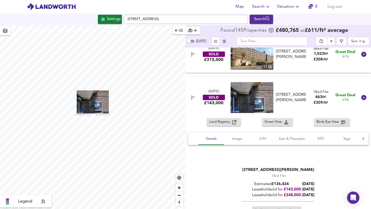
click at [362, 93] on div at bounding box center [364, 98] width 12 height 12
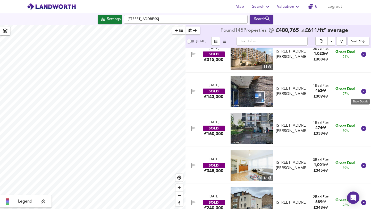
click at [362, 93] on icon at bounding box center [363, 91] width 5 height 5
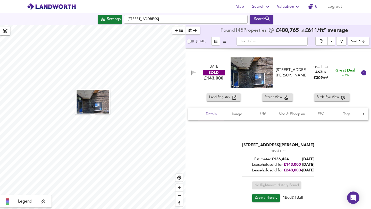
scroll to position [444, 0]
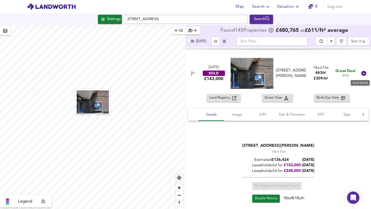
click at [361, 72] on icon at bounding box center [363, 73] width 5 height 5
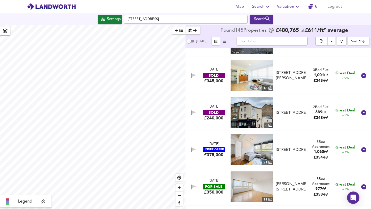
scroll to position [513, 0]
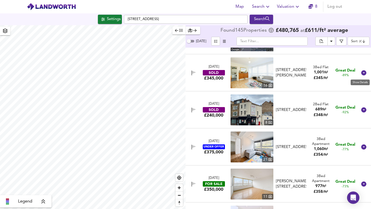
click at [361, 73] on icon at bounding box center [363, 72] width 5 height 5
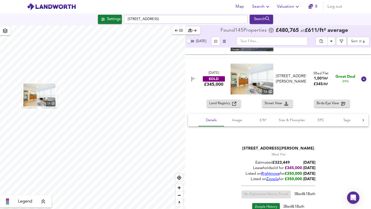
scroll to position [515, 0]
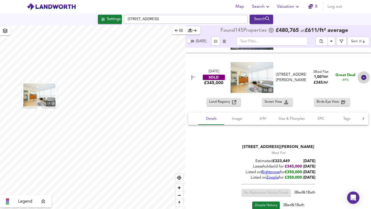
click at [361, 73] on div at bounding box center [364, 77] width 12 height 12
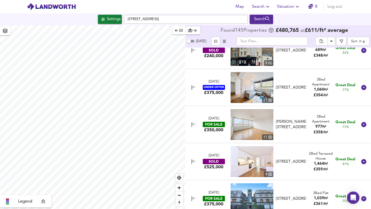
scroll to position [577, 0]
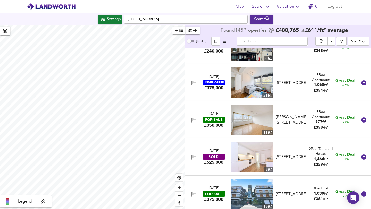
click at [362, 90] on div "[DATE] UNDER OFFER £375,000 [STREET_ADDRESS][GEOGRAPHIC_DATA] 3 Bed Apartment 1…" at bounding box center [279, 82] width 186 height 37
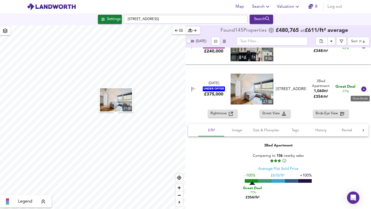
click at [362, 90] on icon at bounding box center [363, 89] width 5 height 5
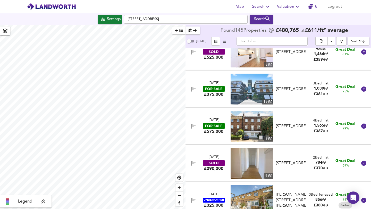
scroll to position [683, 0]
